Goal: Find specific page/section: Find specific page/section

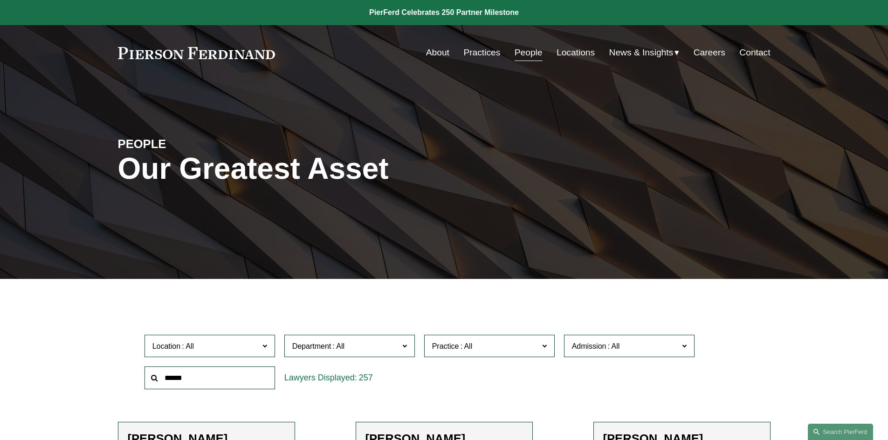
click at [220, 378] on input "text" at bounding box center [209, 378] width 130 height 23
type input "*"
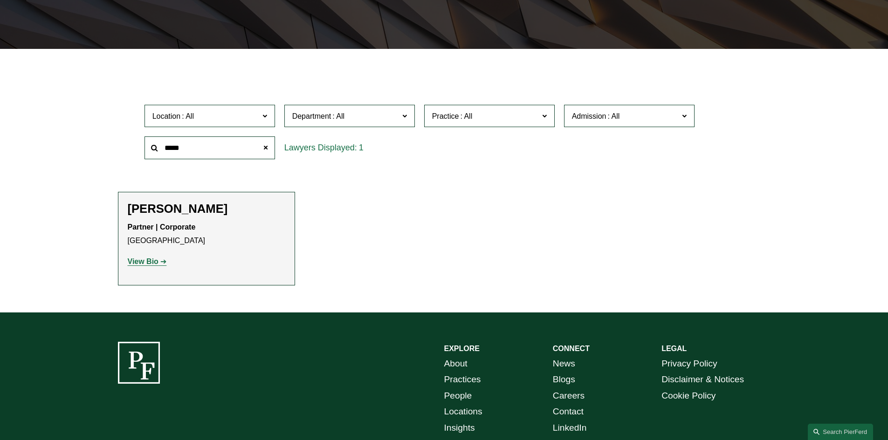
scroll to position [233, 0]
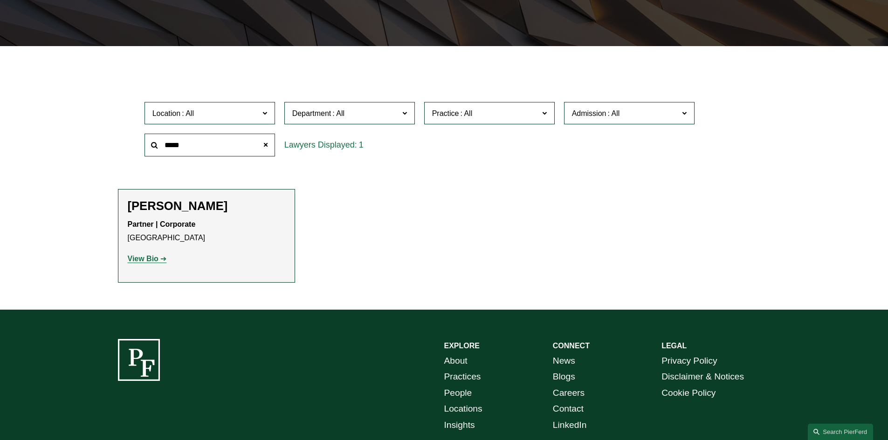
click at [246, 234] on p "Partner | Corporate [GEOGRAPHIC_DATA]" at bounding box center [206, 231] width 157 height 27
click at [145, 258] on strong "View Bio" at bounding box center [143, 259] width 31 height 8
drag, startPoint x: 203, startPoint y: 142, endPoint x: 132, endPoint y: 137, distance: 71.0
click at [132, 137] on div "Location All [GEOGRAPHIC_DATA] [GEOGRAPHIC_DATA] [GEOGRAPHIC_DATA] [GEOGRAPHIC_…" at bounding box center [444, 129] width 652 height 64
type input "*******"
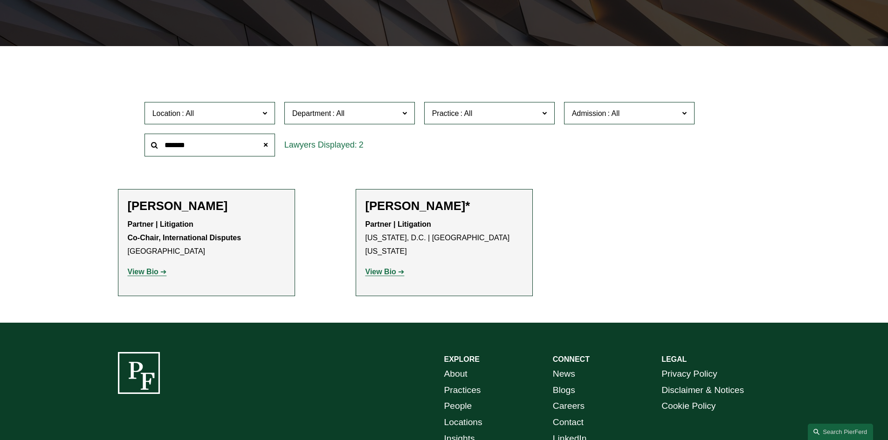
click at [154, 274] on strong "View Bio" at bounding box center [143, 272] width 31 height 8
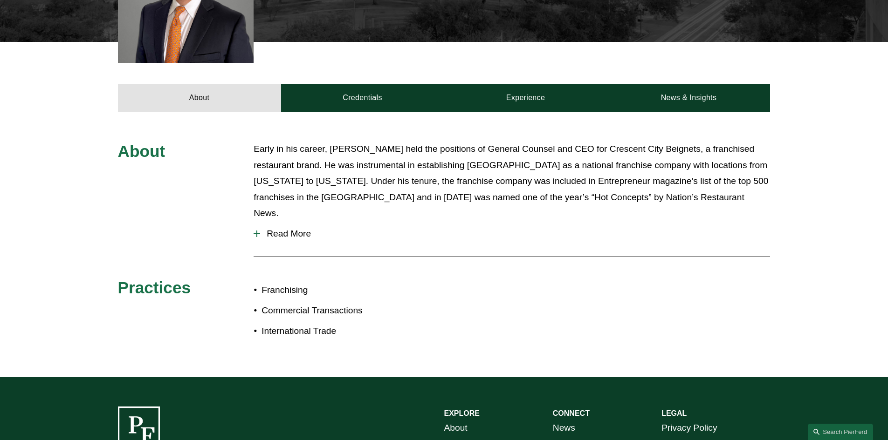
scroll to position [326, 0]
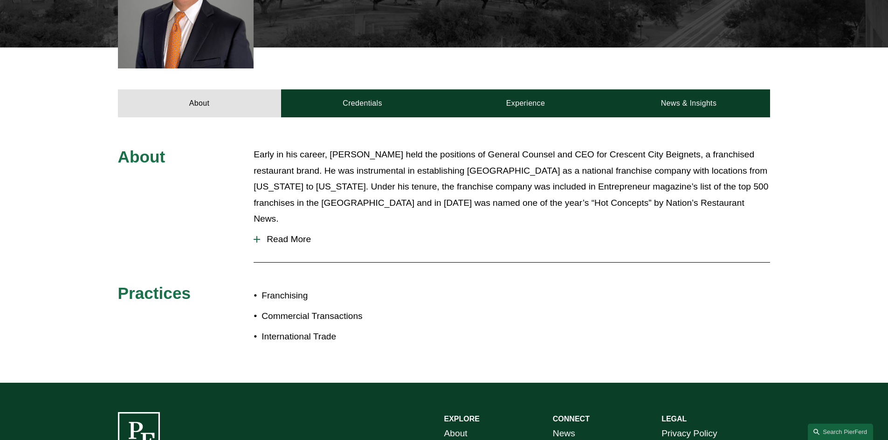
click at [263, 234] on span "Read More" at bounding box center [515, 239] width 510 height 10
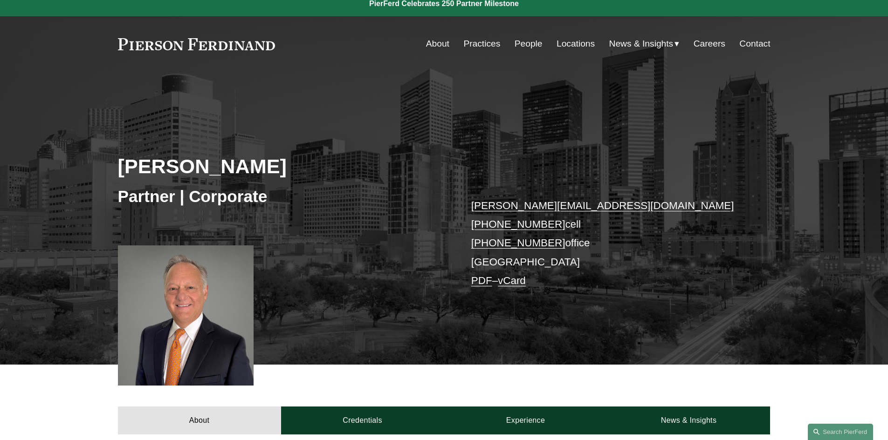
scroll to position [0, 0]
